Goal: Transaction & Acquisition: Purchase product/service

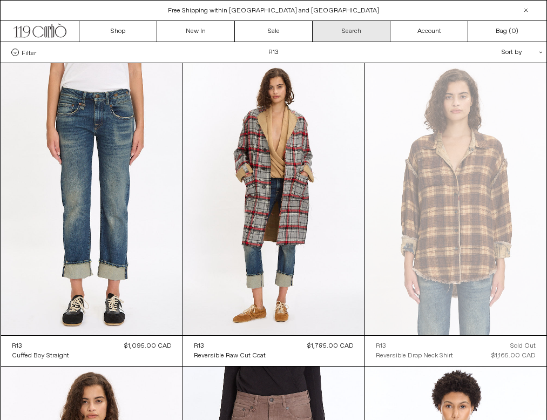
click at [354, 31] on link "Search" at bounding box center [352, 31] width 78 height 21
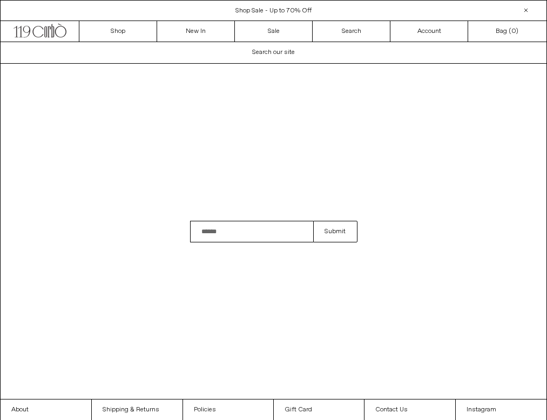
click at [221, 233] on input "Search" at bounding box center [252, 232] width 124 height 22
type input "**********"
click at [313, 221] on button "Submit" at bounding box center [335, 232] width 44 height 22
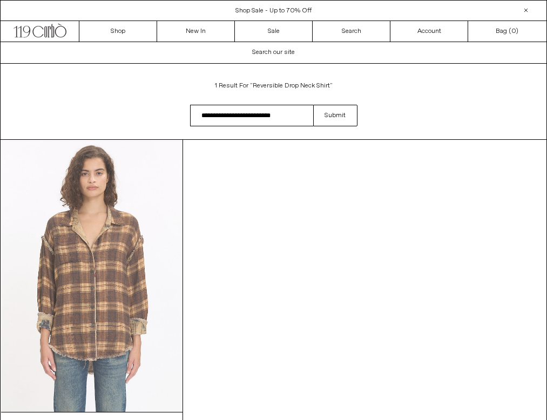
click at [112, 176] on at bounding box center [91, 276] width 181 height 272
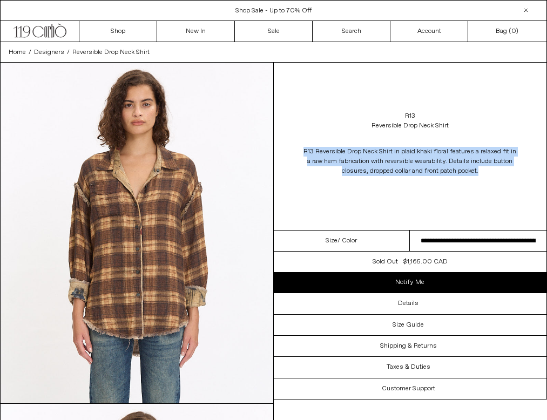
drag, startPoint x: 301, startPoint y: 147, endPoint x: 538, endPoint y: 173, distance: 238.4
click at [538, 173] on div "R13 Reversible Drop Neck Shirt in plaid khaki floral features a relaxed fit in …" at bounding box center [410, 161] width 273 height 51
copy p "R13 Reversible Drop Neck Shirt in plaid khaki floral features a relaxed fit in …"
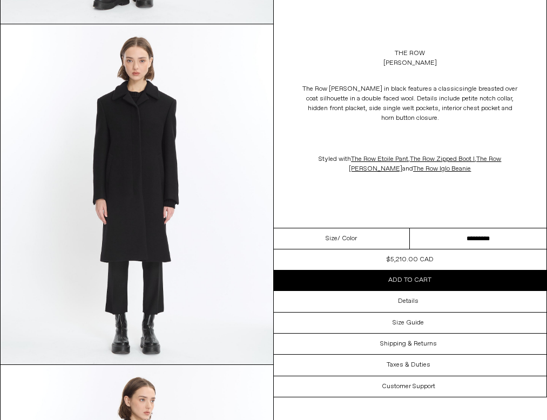
scroll to position [396, 0]
